Goal: Information Seeking & Learning: Learn about a topic

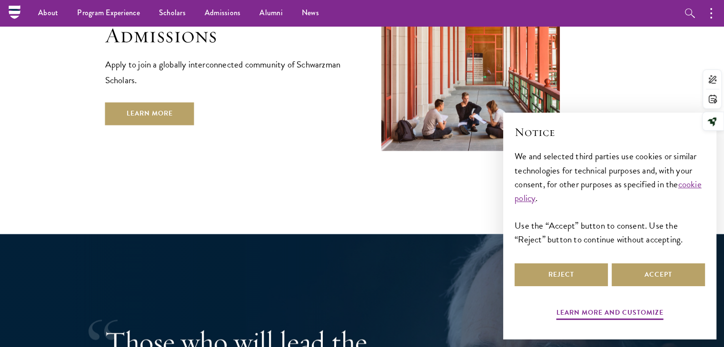
scroll to position [1615, 0]
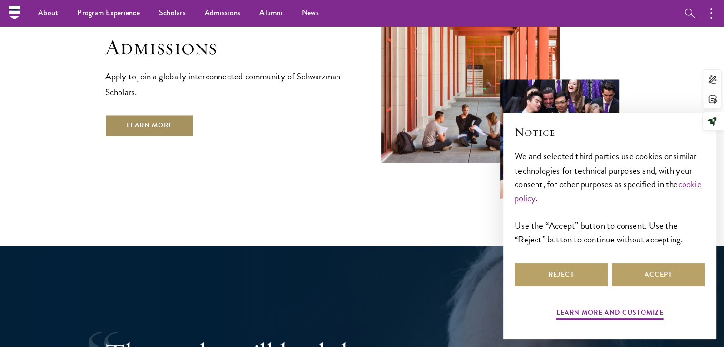
click at [150, 114] on link "Learn More" at bounding box center [149, 125] width 89 height 23
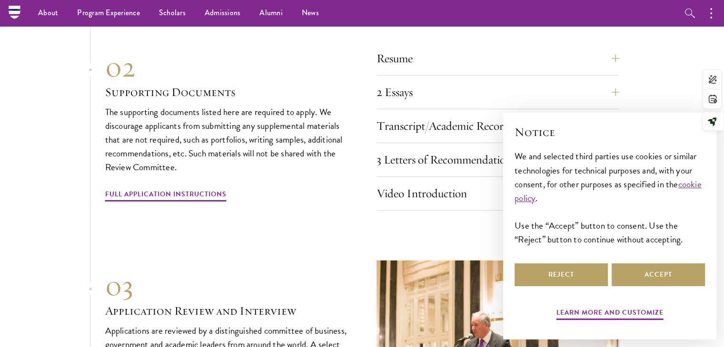
scroll to position [2994, 0]
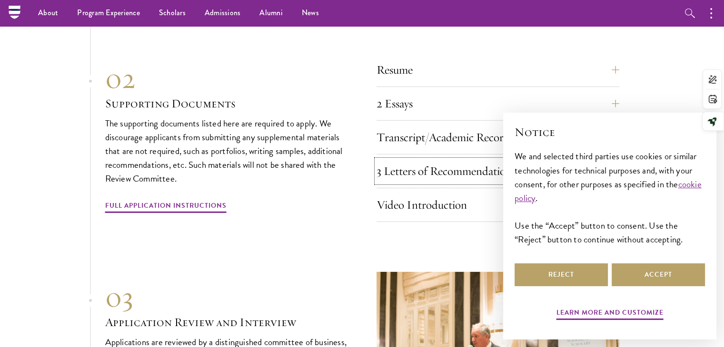
click at [383, 160] on div "3 Letters of Recommendation Recommenders should know you well and be able to sp…" at bounding box center [497, 174] width 243 height 29
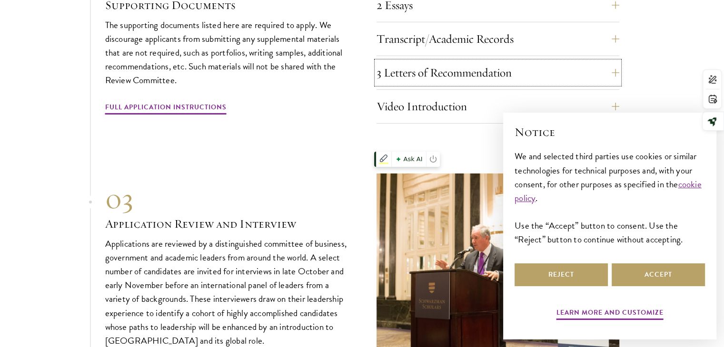
scroll to position [3098, 0]
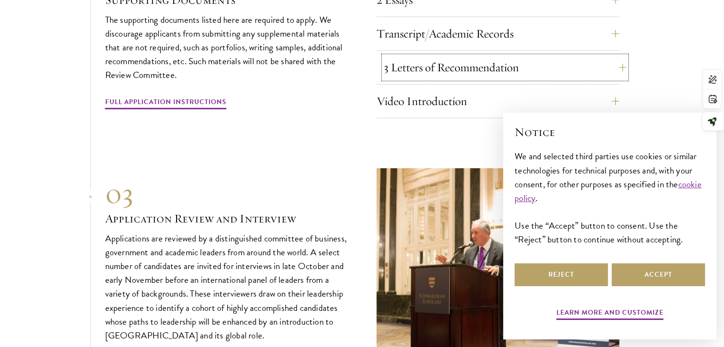
click at [518, 56] on button "3 Letters of Recommendation" at bounding box center [505, 67] width 243 height 23
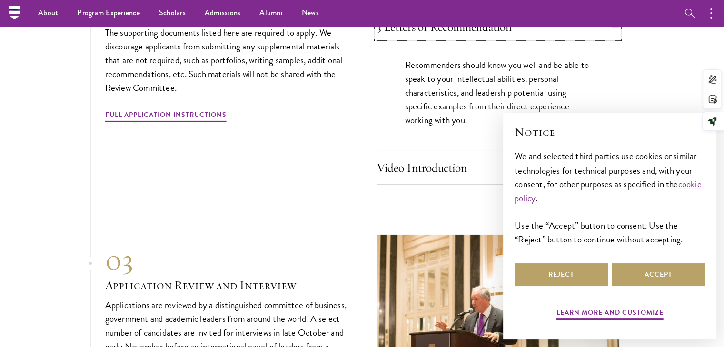
scroll to position [3138, 0]
click at [643, 273] on button "Accept" at bounding box center [657, 275] width 93 height 23
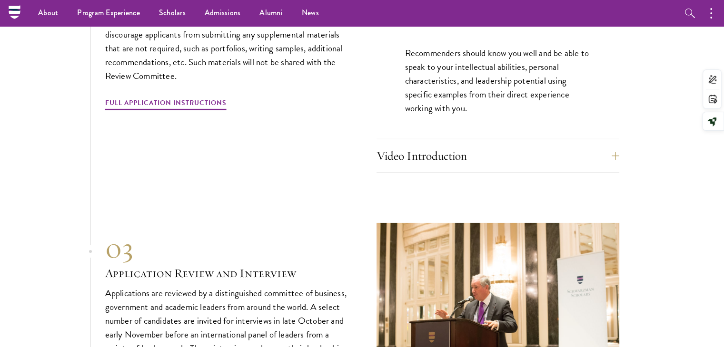
scroll to position [3150, 0]
click at [482, 145] on button "Video Introduction" at bounding box center [505, 156] width 243 height 23
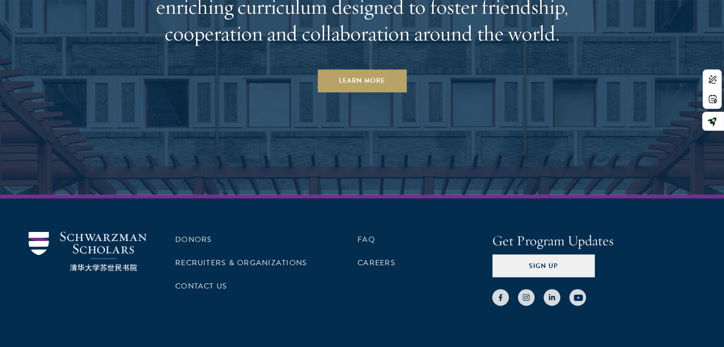
scroll to position [4800, 0]
